Goal: Task Accomplishment & Management: Use online tool/utility

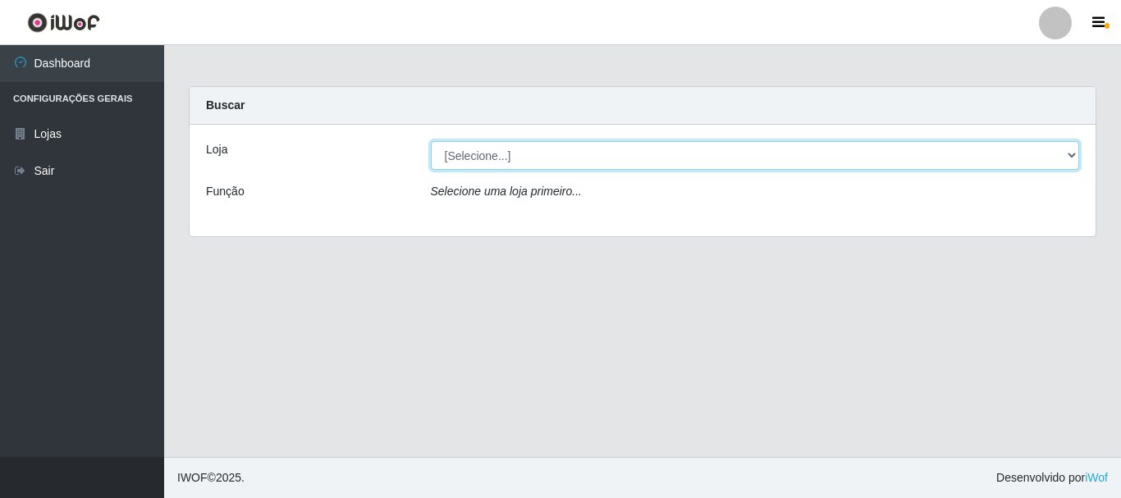
click at [1069, 153] on select "[Selecione...] [GEOGRAPHIC_DATA] [GEOGRAPHIC_DATA]" at bounding box center [755, 155] width 649 height 29
select select "64"
click at [431, 141] on select "[Selecione...] [GEOGRAPHIC_DATA] [GEOGRAPHIC_DATA]" at bounding box center [755, 155] width 649 height 29
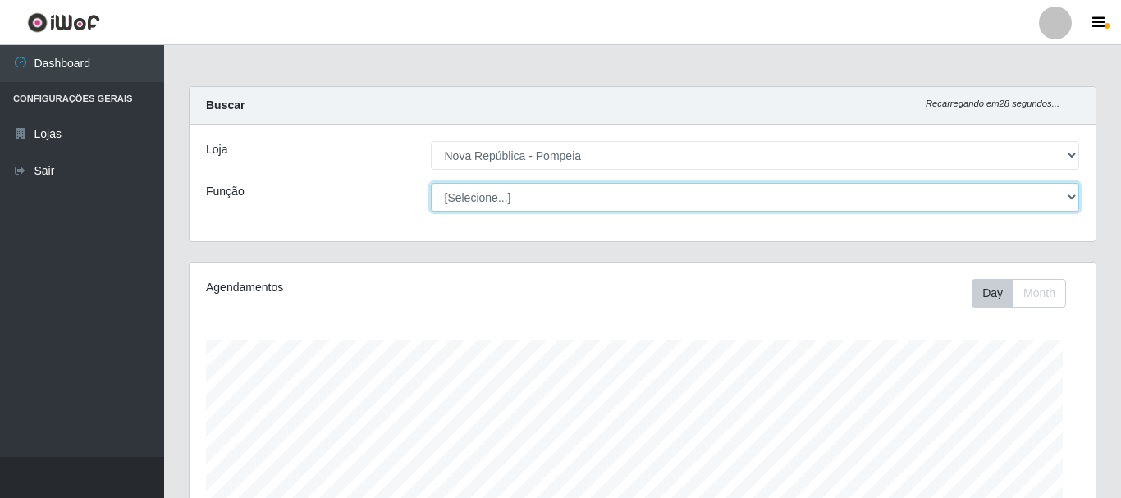
click at [1067, 190] on select "[Selecione...] Balconista Operador de Caixa Recepcionista Repositor" at bounding box center [755, 197] width 649 height 29
select select "22"
click at [429, 183] on select "[Selecione...] Balconista Operador de Caixa Recepcionista Repositor" at bounding box center [752, 197] width 646 height 29
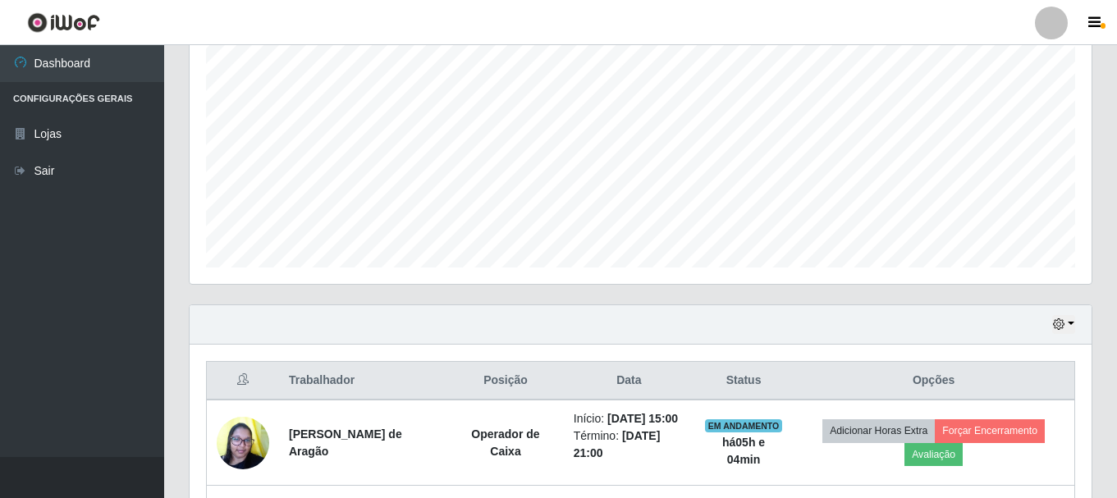
scroll to position [0, 0]
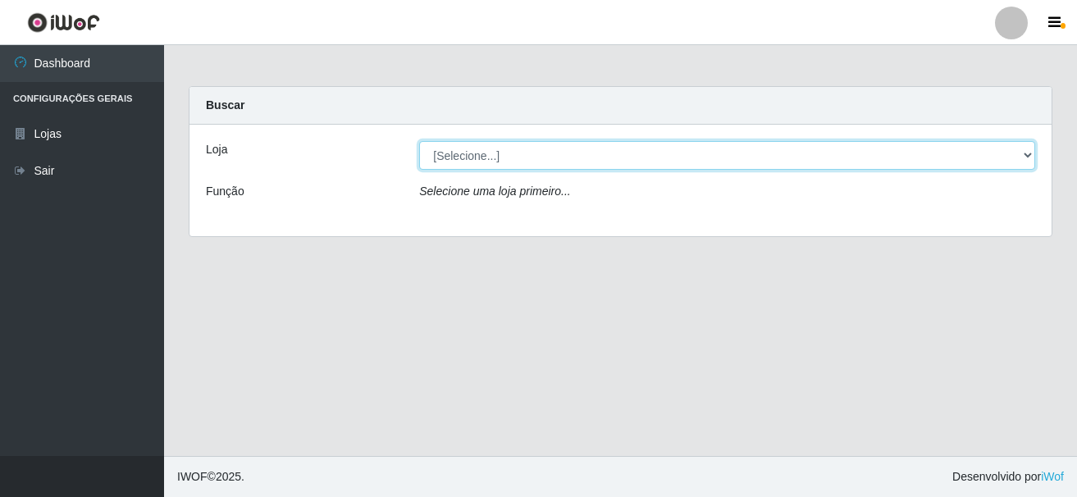
click at [1031, 150] on select "[Selecione...] [GEOGRAPHIC_DATA] [GEOGRAPHIC_DATA]" at bounding box center [727, 155] width 616 height 29
select select "64"
click at [419, 141] on select "[Selecione...] [GEOGRAPHIC_DATA] [GEOGRAPHIC_DATA]" at bounding box center [727, 155] width 616 height 29
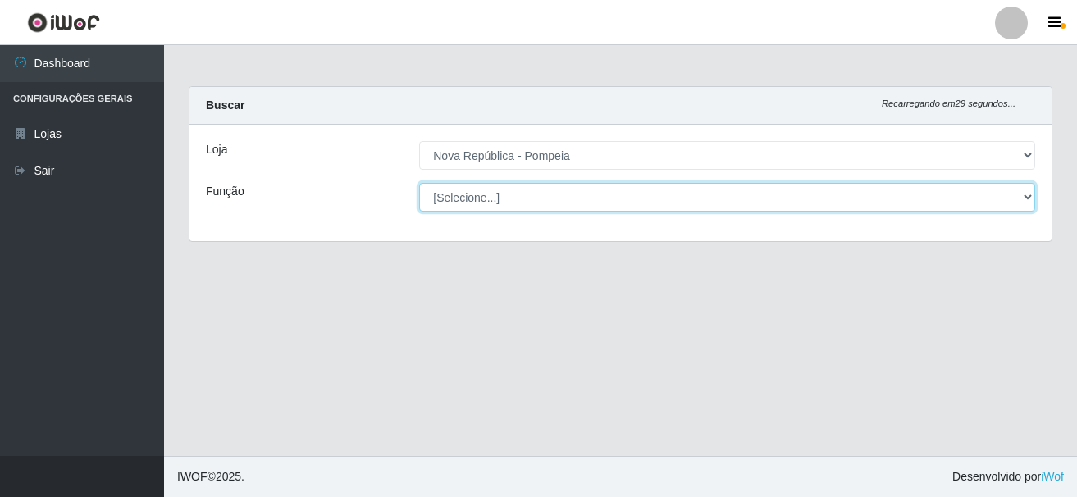
click at [1022, 192] on select "[Selecione...] Balconista Operador de Caixa Recepcionista Repositor" at bounding box center [727, 197] width 616 height 29
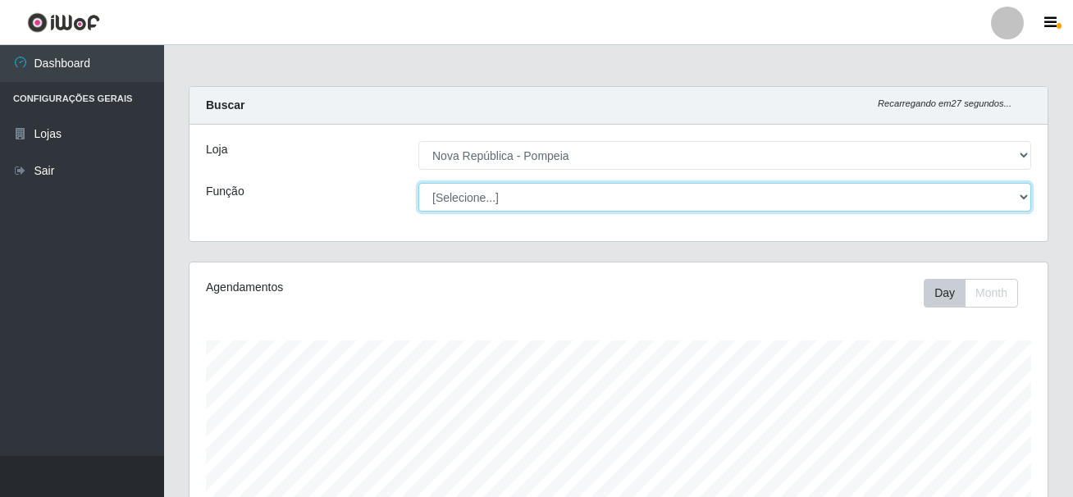
select select "22"
click at [418, 183] on select "[Selecione...] Balconista Operador de Caixa Recepcionista Repositor" at bounding box center [724, 197] width 613 height 29
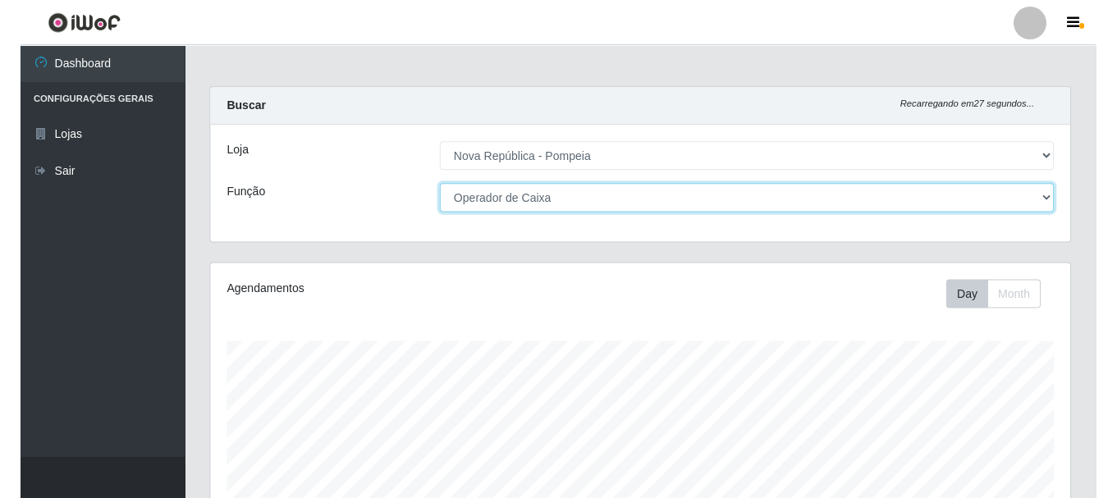
scroll to position [341, 858]
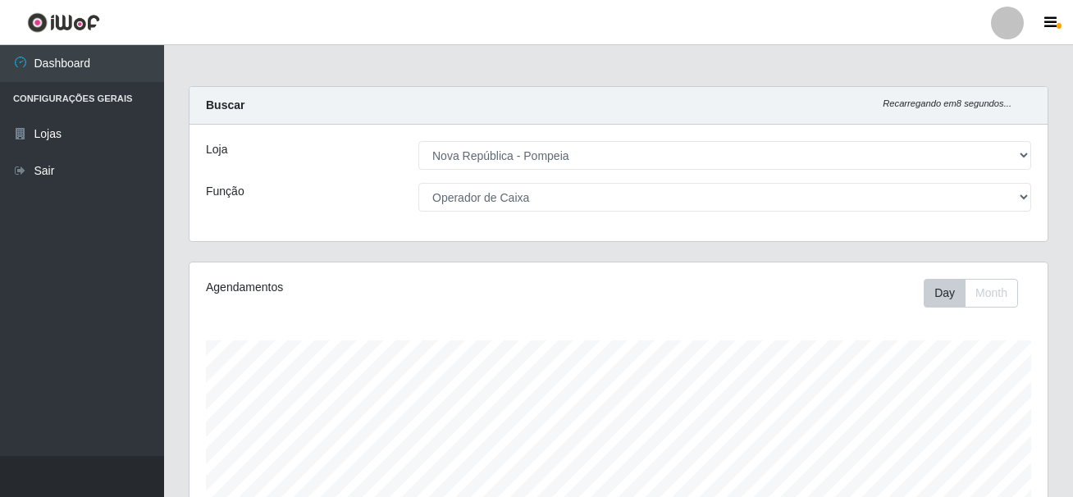
drag, startPoint x: 1068, startPoint y: 171, endPoint x: 1049, endPoint y: 227, distance: 59.9
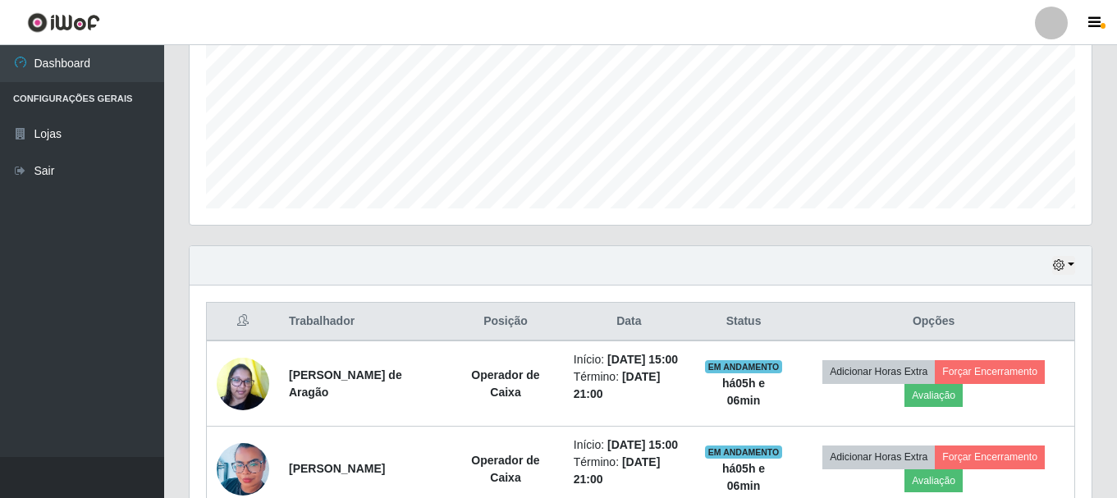
scroll to position [505, 0]
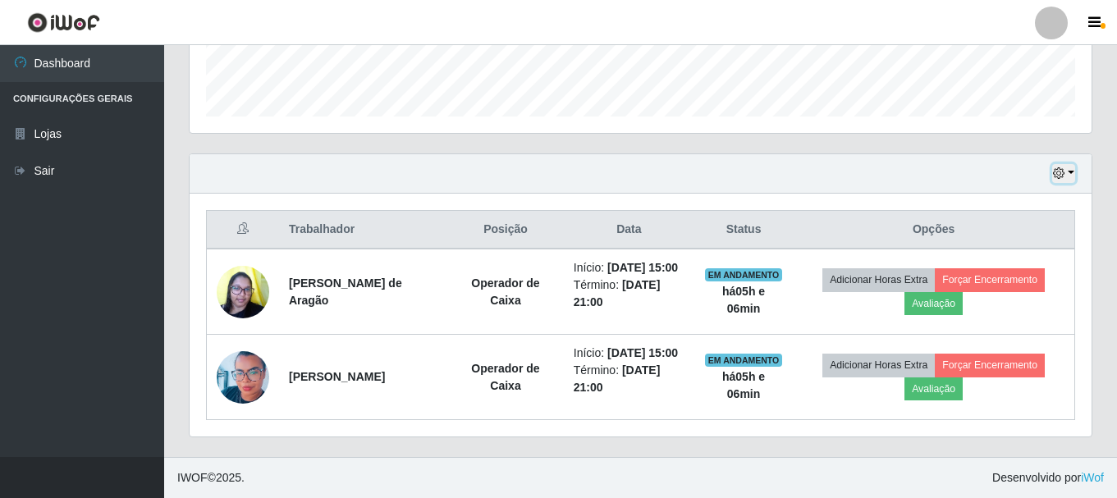
click at [1073, 164] on button "button" at bounding box center [1063, 173] width 23 height 19
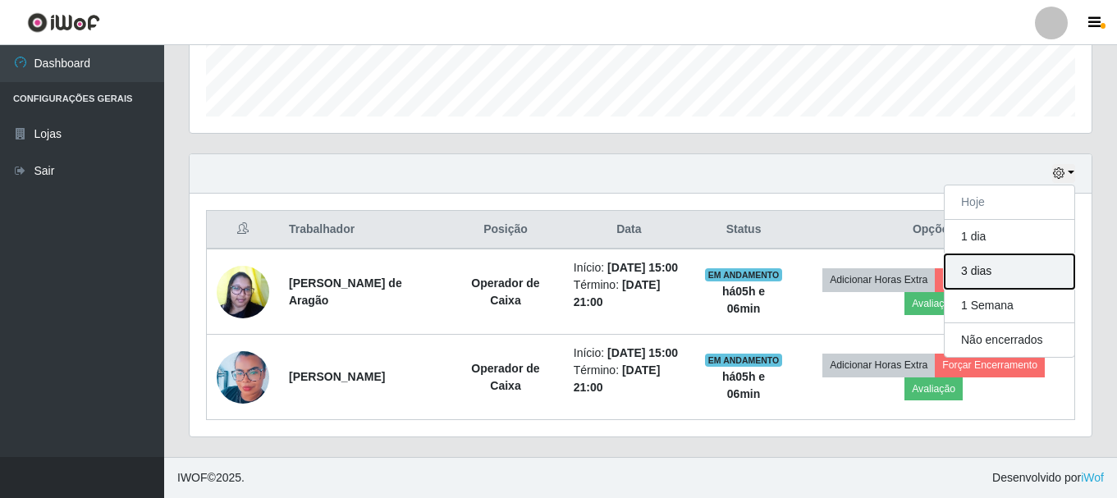
click at [999, 254] on button "3 dias" at bounding box center [1009, 271] width 130 height 34
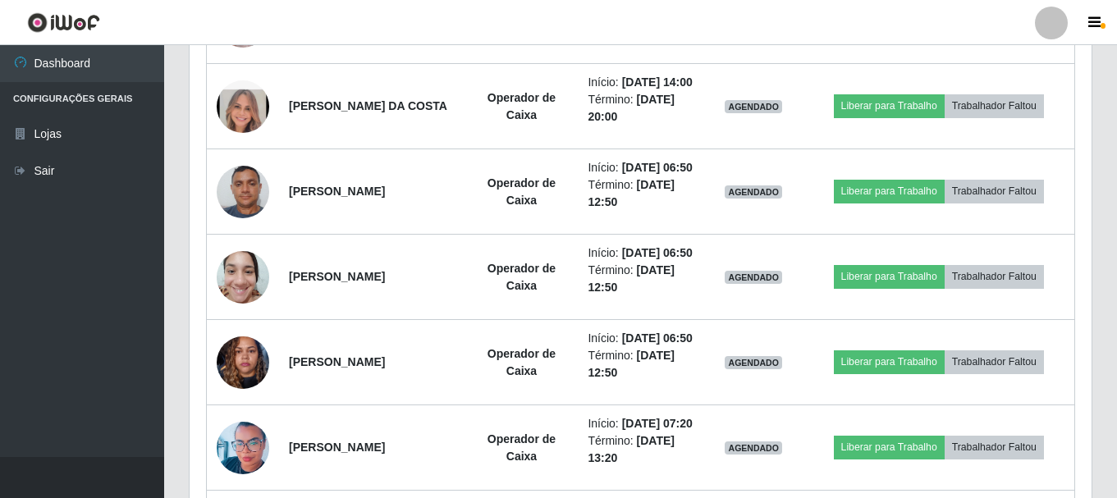
scroll to position [1407, 0]
